Goal: Information Seeking & Learning: Learn about a topic

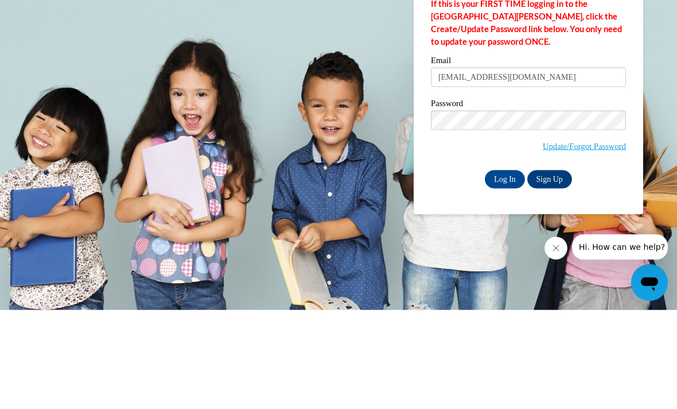
type input "[EMAIL_ADDRESS][DOMAIN_NAME]"
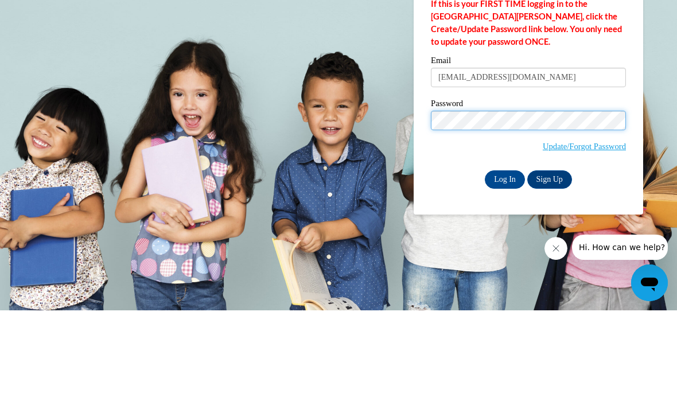
click at [505, 269] on input "Log In" at bounding box center [505, 278] width 40 height 18
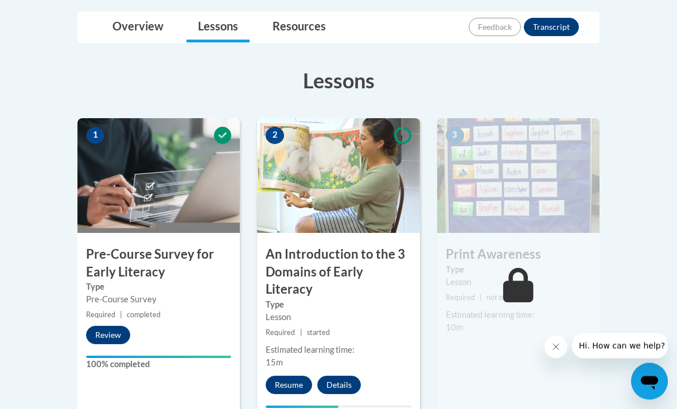
scroll to position [265, 0]
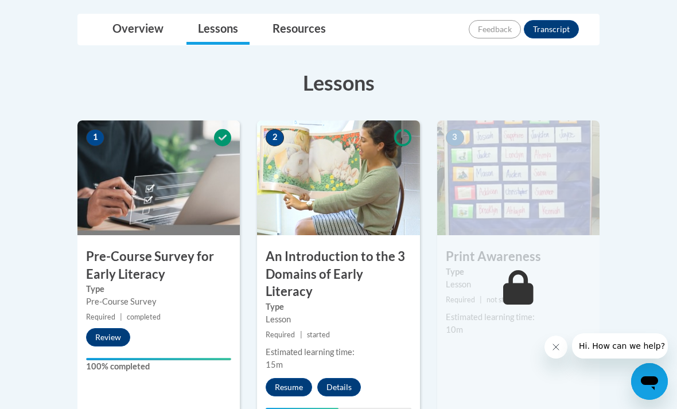
click at [291, 378] on button "Resume" at bounding box center [289, 387] width 46 height 18
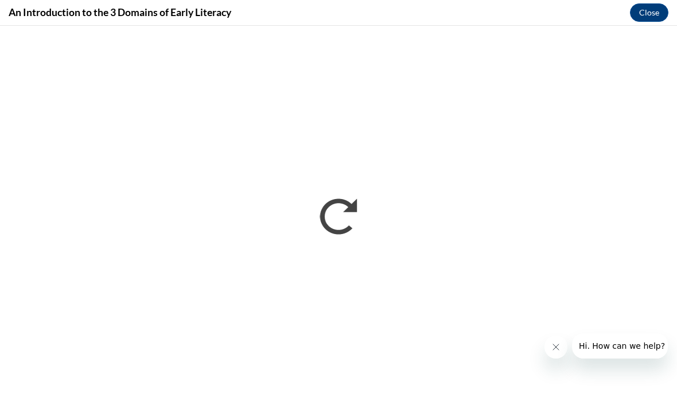
scroll to position [0, 0]
click at [555, 347] on icon "Close message from company" at bounding box center [555, 347] width 9 height 9
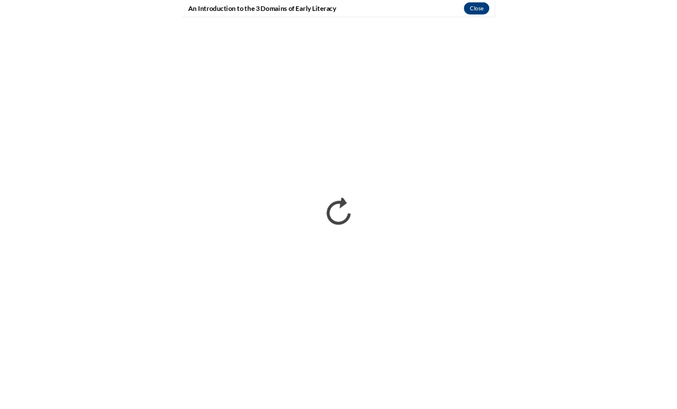
scroll to position [265, 0]
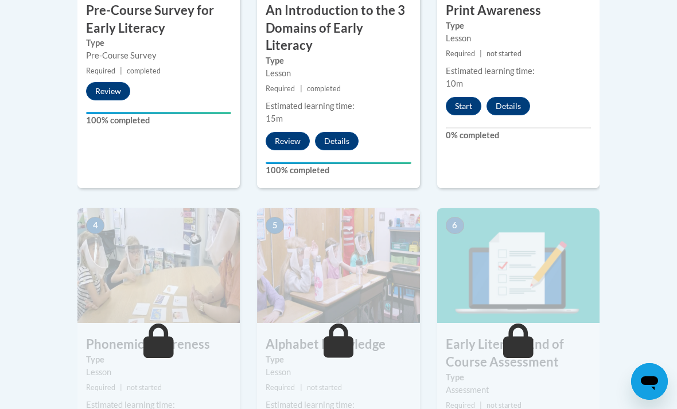
scroll to position [512, 0]
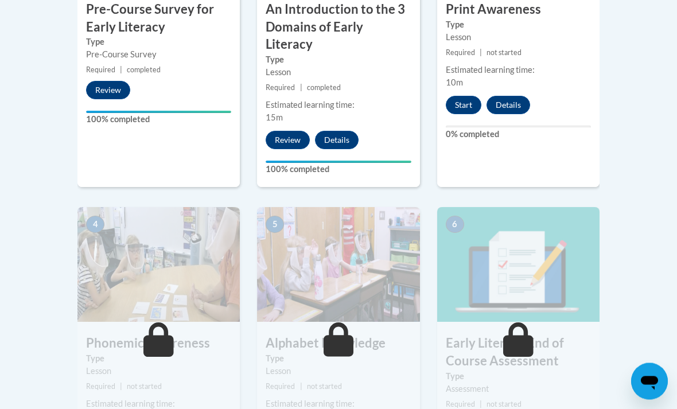
click at [511, 104] on button "Details" at bounding box center [509, 105] width 44 height 18
